Goal: Browse casually: Explore the website without a specific task or goal

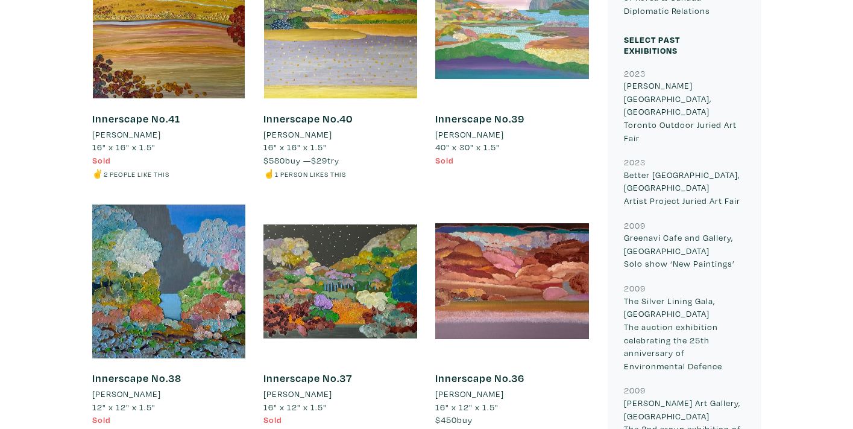
scroll to position [860, 0]
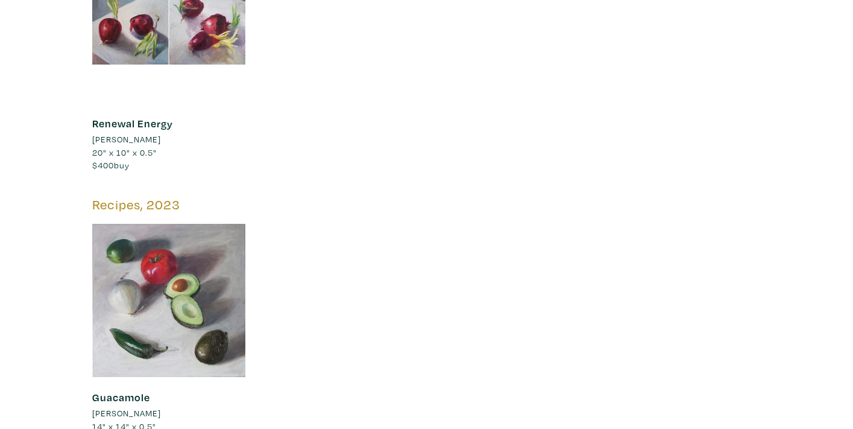
scroll to position [1876, 0]
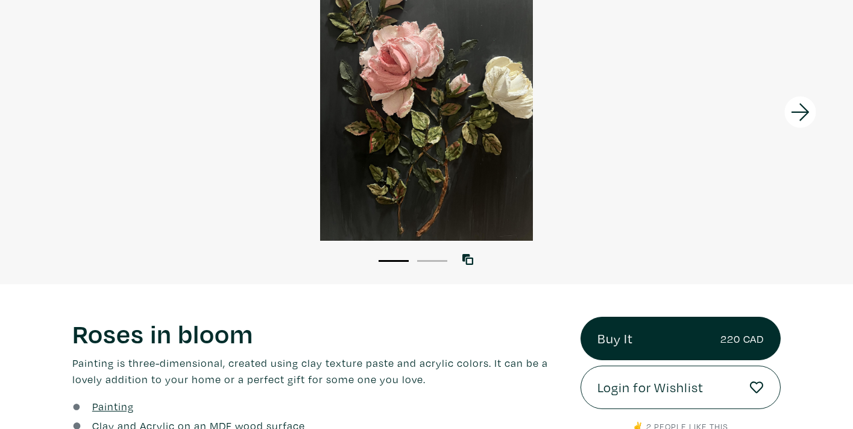
scroll to position [56, 0]
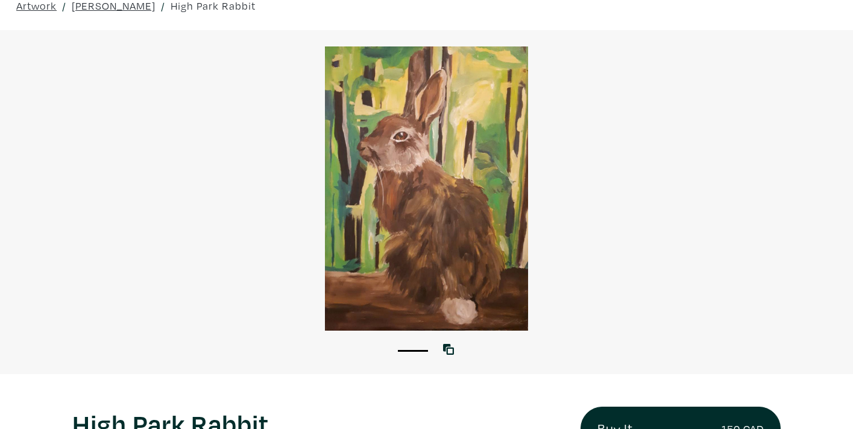
scroll to position [45, 0]
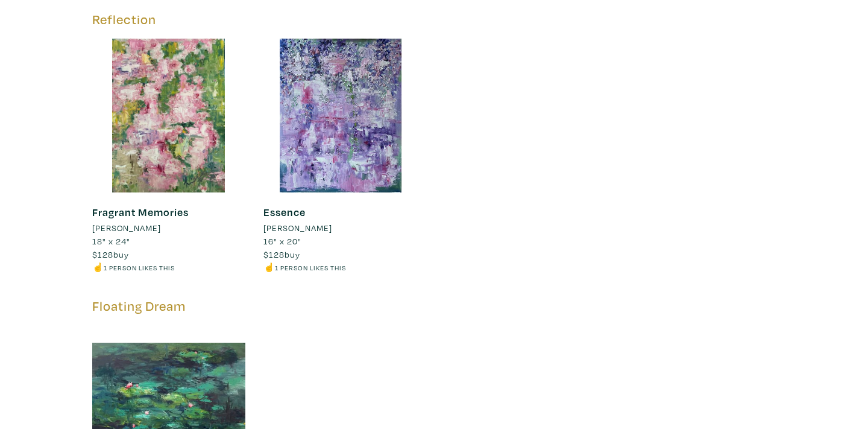
scroll to position [1501, 0]
